Goal: Subscribe to service/newsletter

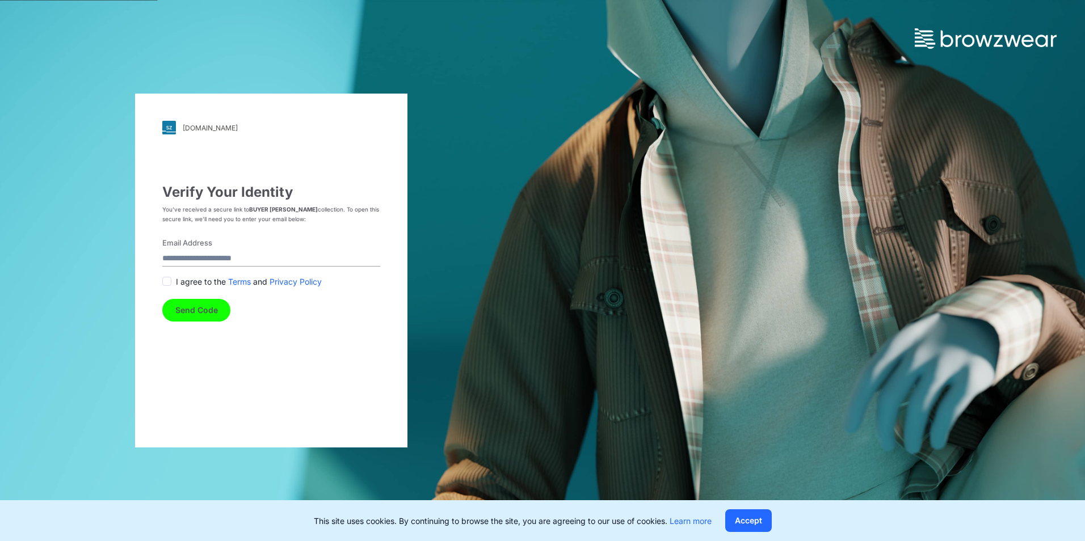
click at [201, 243] on label "Email Address" at bounding box center [267, 243] width 211 height 11
click at [201, 251] on input "Email Address" at bounding box center [271, 258] width 218 height 15
click at [203, 262] on input "Email Address" at bounding box center [271, 258] width 218 height 15
click at [190, 306] on button "Send Code" at bounding box center [196, 310] width 68 height 23
click at [164, 294] on span at bounding box center [166, 293] width 9 height 9
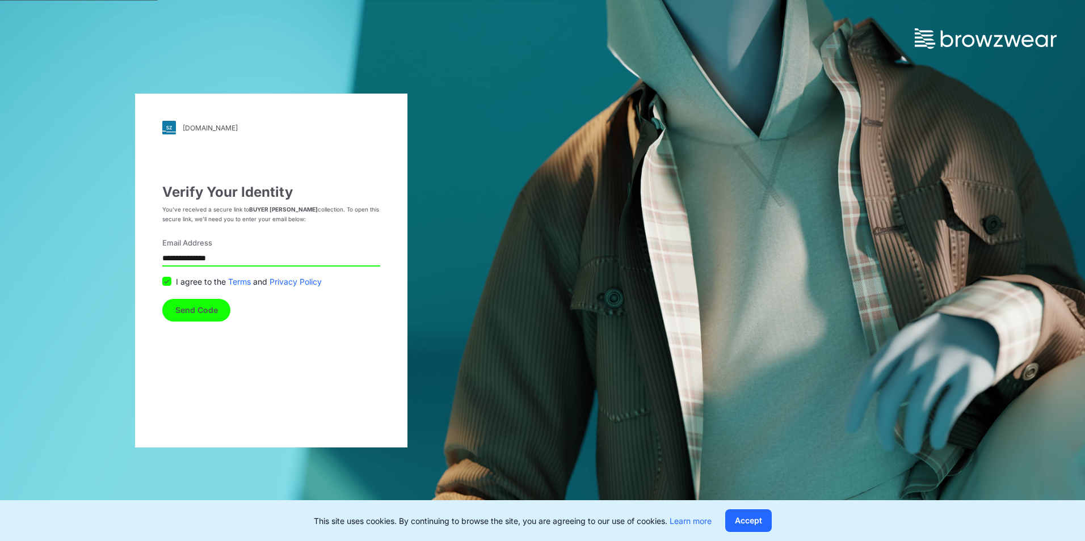
click at [189, 310] on button "Send Code" at bounding box center [196, 310] width 68 height 23
click at [192, 244] on label "Email Address" at bounding box center [267, 243] width 211 height 11
click at [192, 251] on input "**********" at bounding box center [271, 258] width 218 height 15
click at [201, 243] on label "Email Address" at bounding box center [267, 243] width 211 height 11
click at [201, 251] on input "**********" at bounding box center [271, 258] width 218 height 15
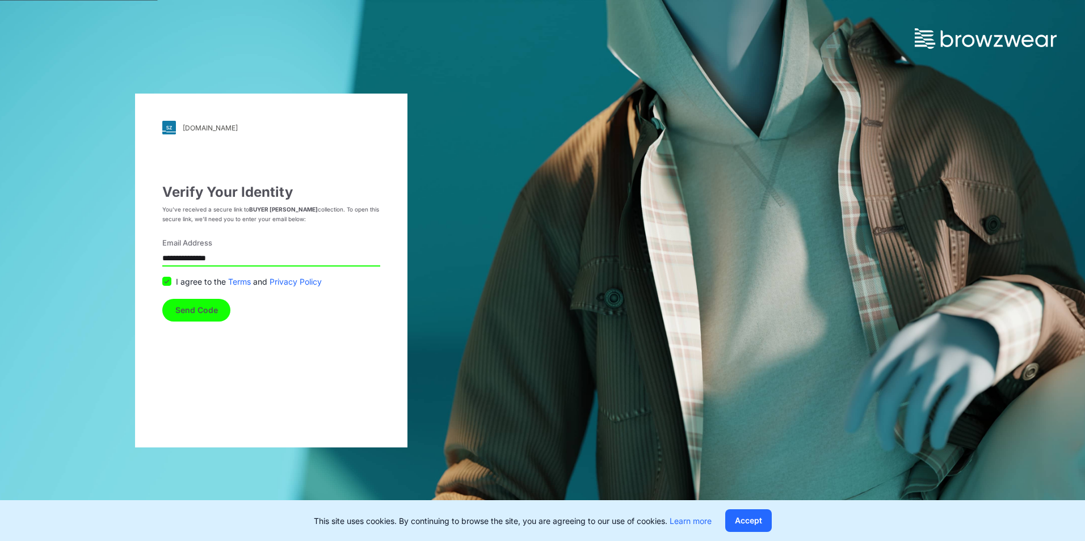
drag, startPoint x: 191, startPoint y: 243, endPoint x: 175, endPoint y: 267, distance: 28.6
click at [175, 267] on form "**********" at bounding box center [271, 280] width 218 height 84
click at [187, 245] on label "Email Address" at bounding box center [267, 243] width 211 height 11
click at [187, 251] on input "**********" at bounding box center [271, 258] width 218 height 15
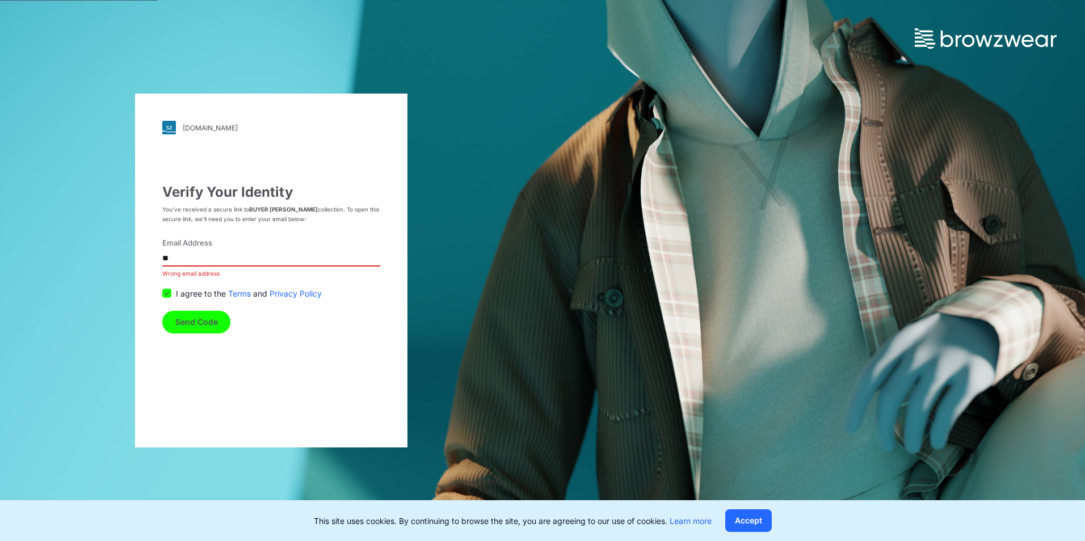
type input "*"
click at [200, 242] on label "Email Address" at bounding box center [267, 243] width 211 height 11
click at [200, 251] on input "Email Address" at bounding box center [271, 258] width 218 height 15
click at [186, 240] on label "Email Address" at bounding box center [267, 243] width 211 height 11
click at [186, 251] on input "Email Address" at bounding box center [271, 258] width 218 height 15
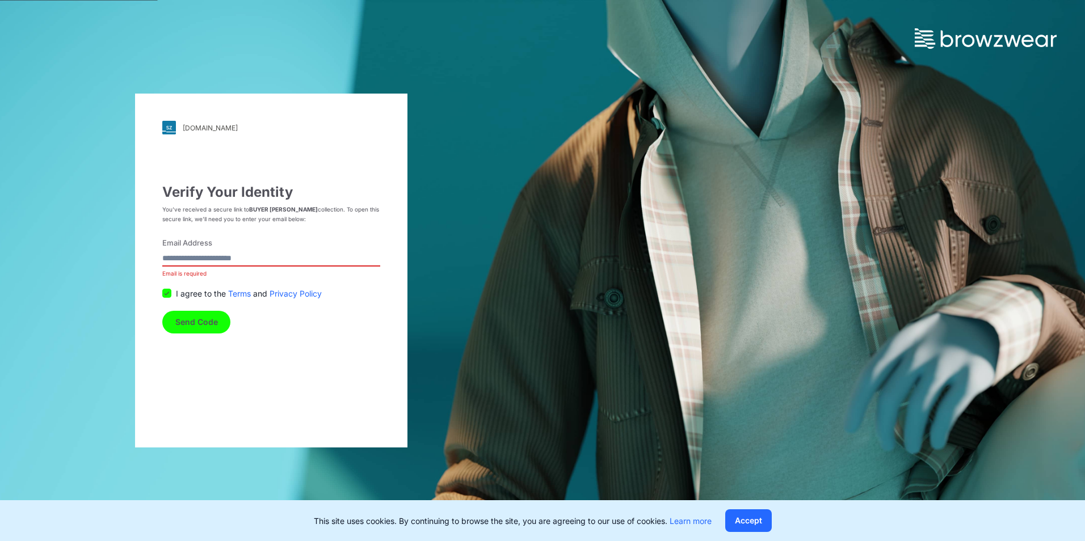
drag, startPoint x: 174, startPoint y: 241, endPoint x: 163, endPoint y: 246, distance: 12.2
click at [174, 241] on label "Email Address" at bounding box center [267, 243] width 211 height 11
click at [174, 251] on input "Email Address" at bounding box center [271, 258] width 218 height 15
click at [163, 246] on label "Email Address" at bounding box center [267, 243] width 211 height 11
click at [163, 251] on input "Email Address" at bounding box center [271, 258] width 218 height 15
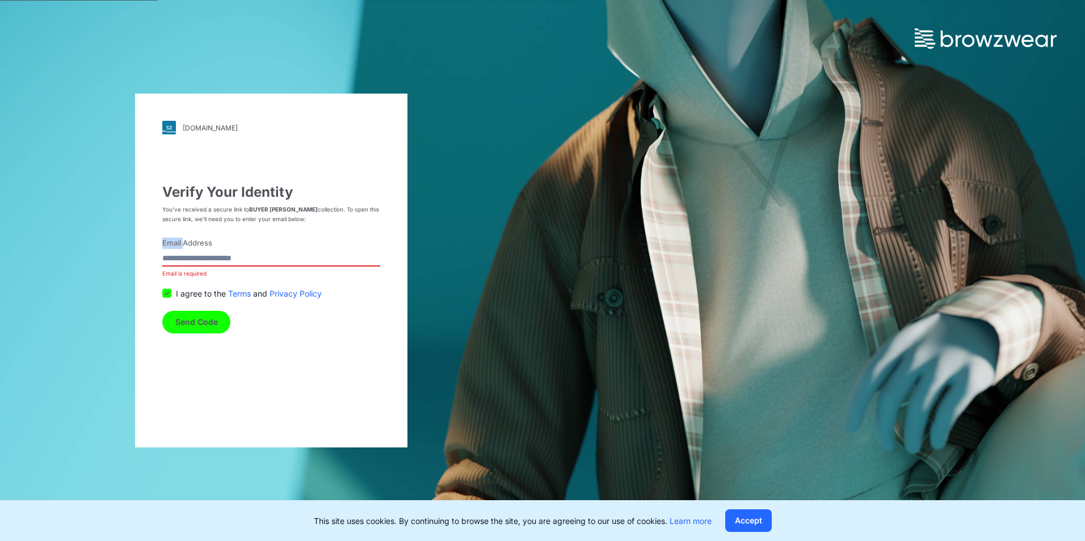
click at [163, 246] on label "Email Address" at bounding box center [267, 243] width 211 height 11
click at [163, 251] on input "Email Address" at bounding box center [271, 258] width 218 height 15
drag, startPoint x: 163, startPoint y: 246, endPoint x: 181, endPoint y: 261, distance: 23.0
click at [181, 261] on input "Email Address" at bounding box center [271, 258] width 218 height 15
type input "**********"
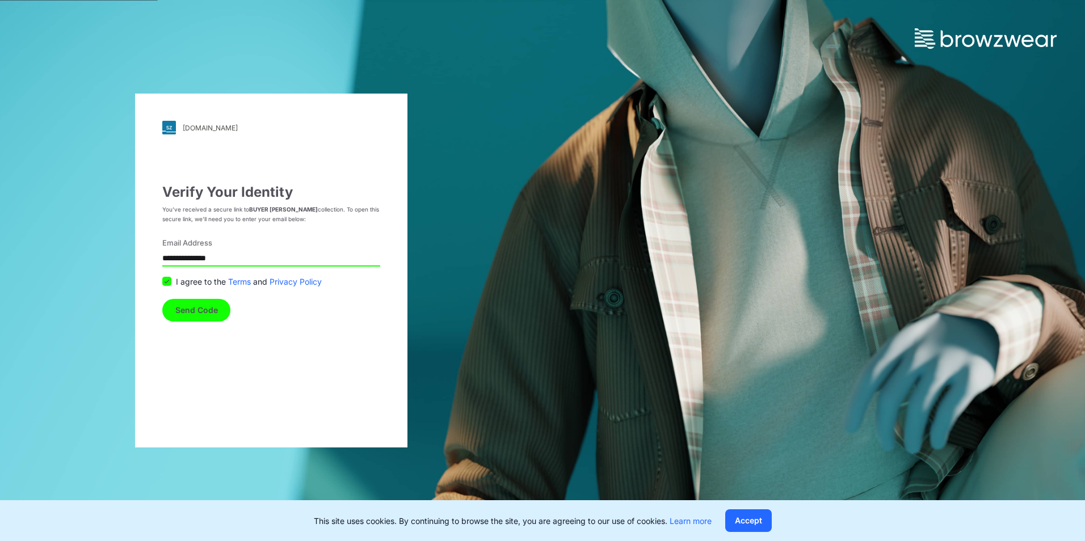
click at [194, 303] on button "Send Code" at bounding box center [196, 310] width 68 height 23
click at [196, 321] on button "Send Code" at bounding box center [196, 322] width 68 height 23
click at [196, 328] on button "Send Code" at bounding box center [196, 322] width 68 height 23
click at [754, 521] on button "Accept" at bounding box center [748, 521] width 47 height 23
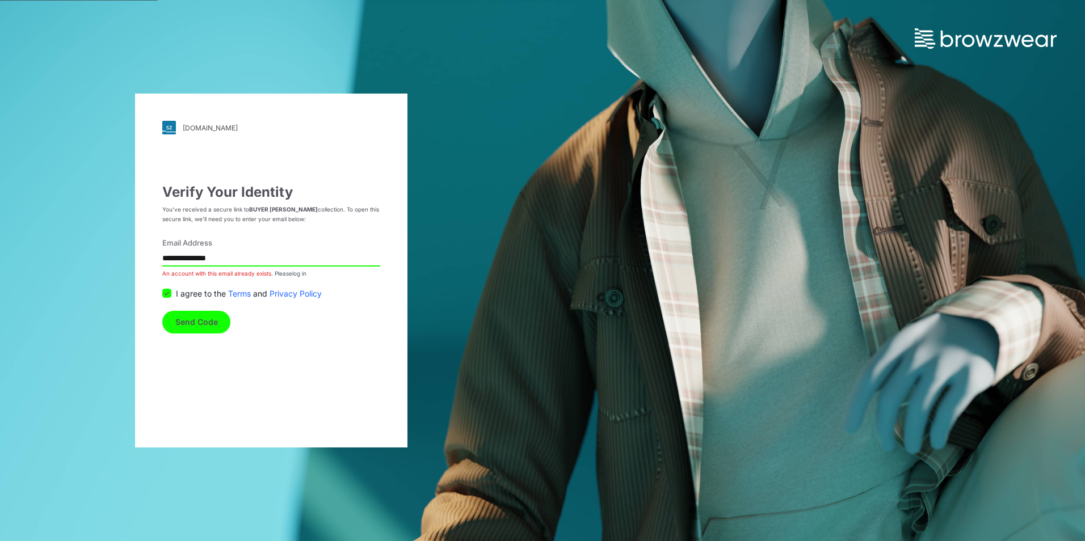
click at [193, 323] on button "Send Code" at bounding box center [196, 322] width 68 height 23
click at [184, 323] on button "Send Code" at bounding box center [196, 322] width 68 height 23
